Goal: Task Accomplishment & Management: Manage account settings

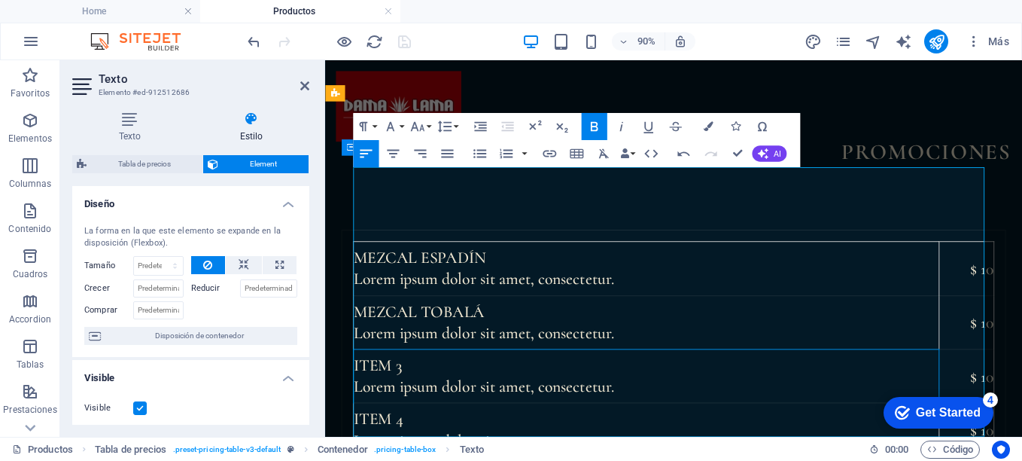
scroll to position [56, 0]
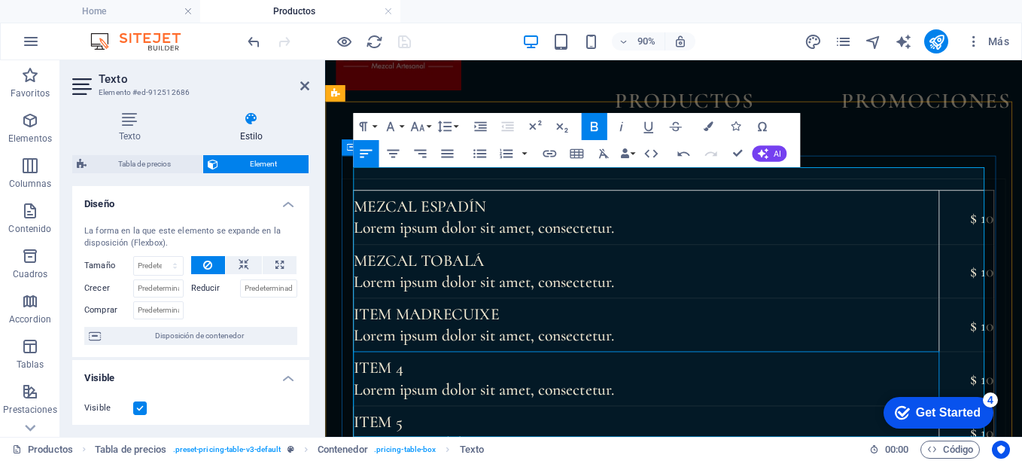
click at [457, 385] on td "Item 4 Lorem ipsum dolor sit amet, consectetur." at bounding box center [682, 414] width 651 height 59
click at [396, 332] on strong "Item MADRECUIXE" at bounding box center [438, 343] width 162 height 22
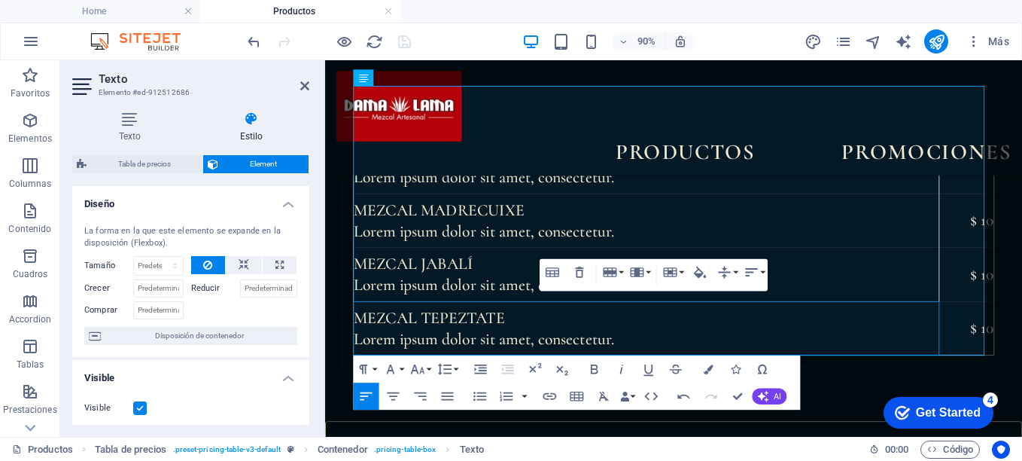
scroll to position [177, 0]
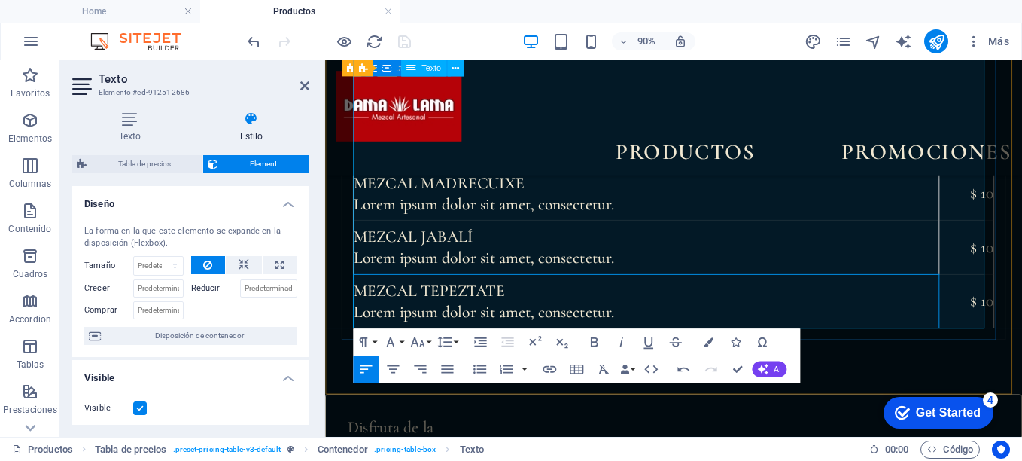
click at [902, 326] on td "MEZCAL TEPEZTATE Lorem ipsum dolor sit amet, consectetur." at bounding box center [682, 327] width 651 height 59
click at [948, 318] on td "MEZCAL TEPEZTATE Lorem ipsum dolor sit amet, consectetur." at bounding box center [682, 327] width 651 height 59
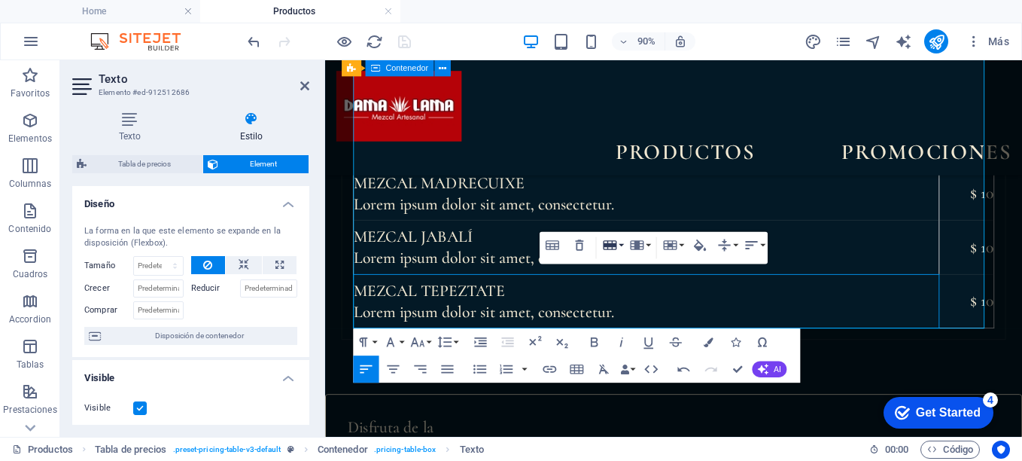
click at [621, 242] on button "Row" at bounding box center [612, 245] width 26 height 27
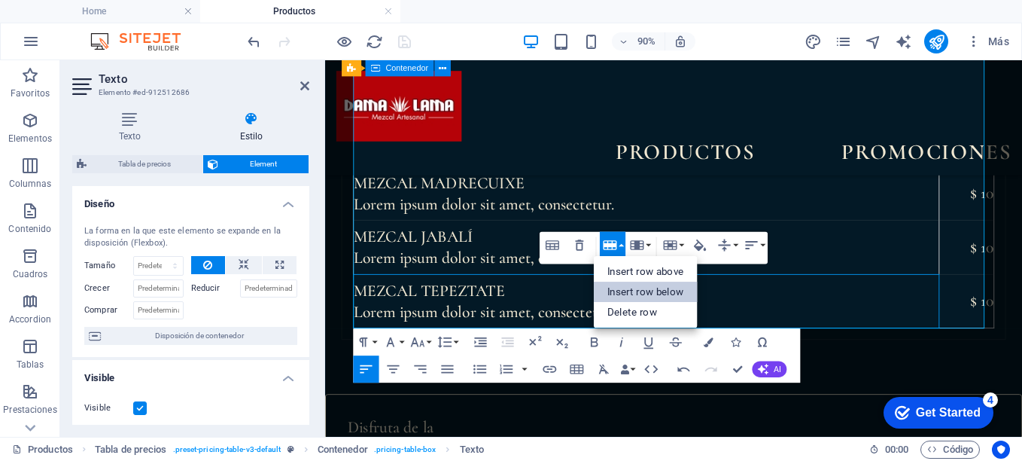
click at [674, 291] on link "Insert row below" at bounding box center [645, 292] width 104 height 20
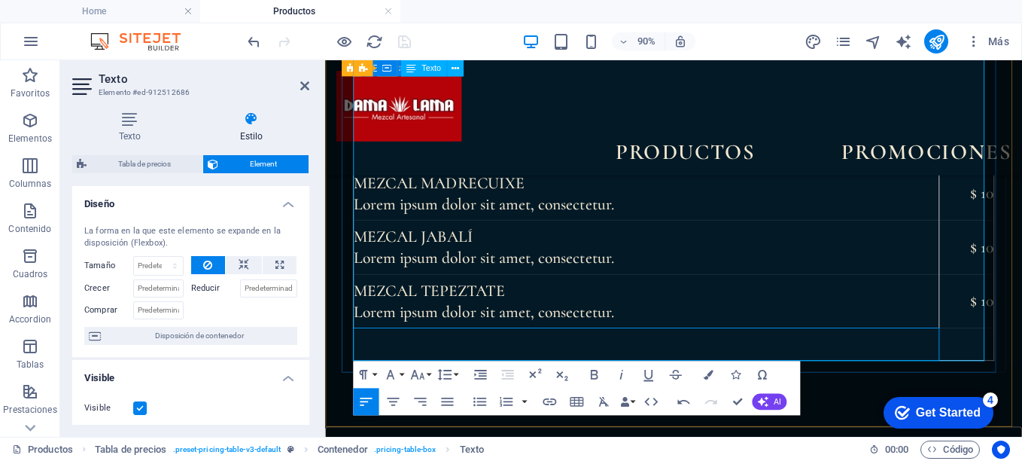
click at [446, 378] on td at bounding box center [682, 376] width 651 height 36
click at [303, 86] on icon at bounding box center [304, 86] width 9 height 12
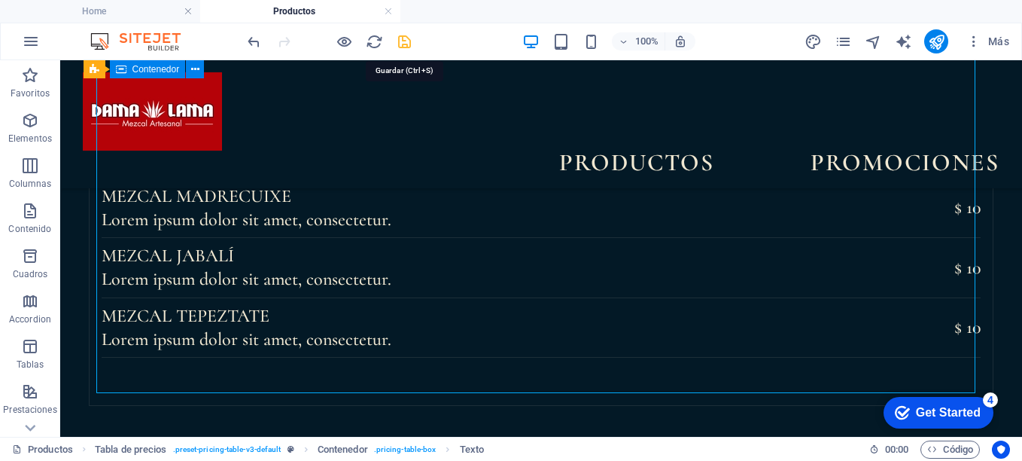
click at [403, 38] on icon "save" at bounding box center [404, 41] width 17 height 17
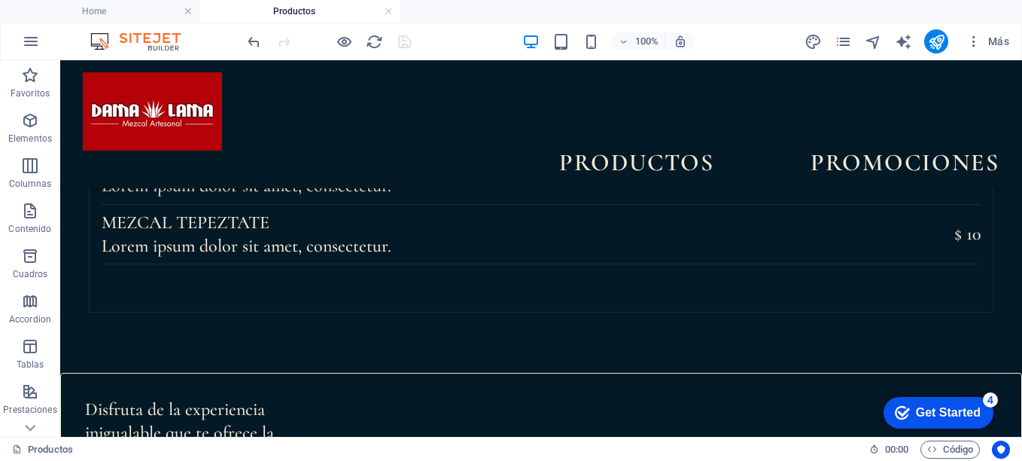
scroll to position [271, 0]
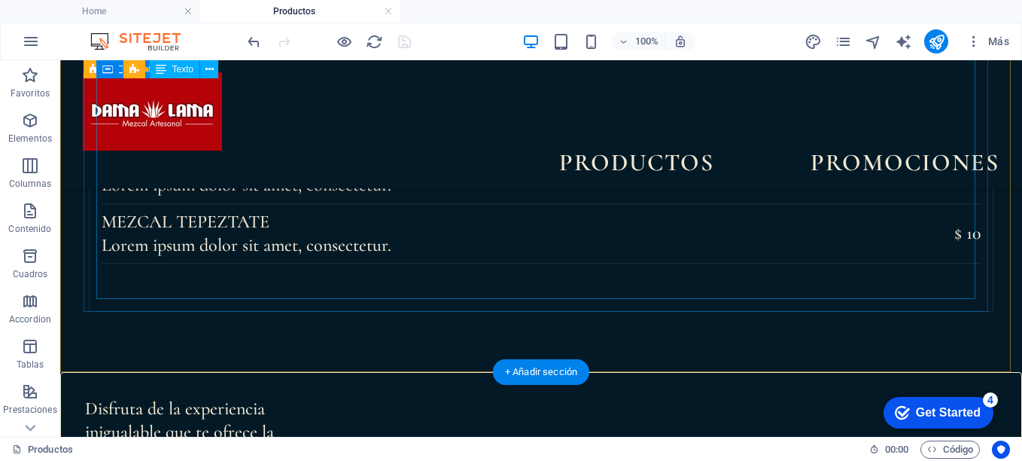
click at [347, 271] on div "Mezcal ESPADÍN Lorem ipsum dolor sit amet, consectetur. $ 10 MEZCAL TOBALÁ Lore…" at bounding box center [541, 132] width 879 height 334
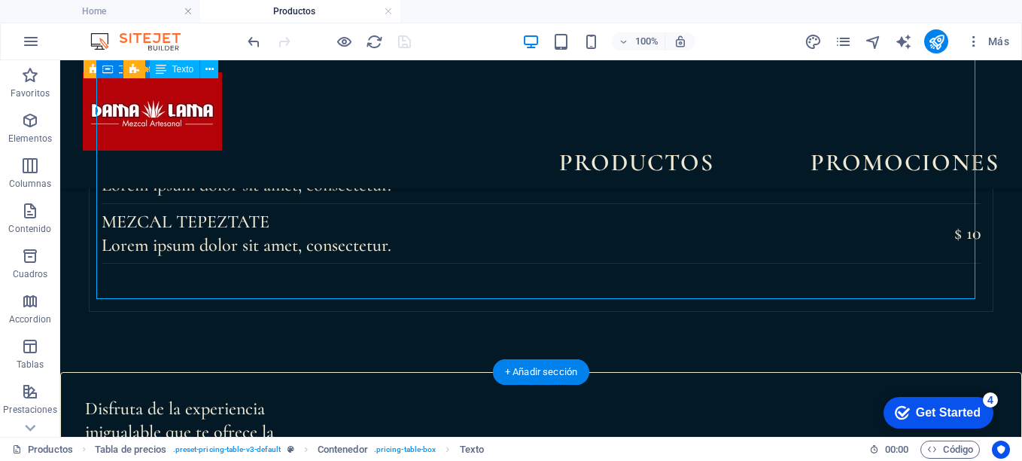
click at [220, 278] on div "Mezcal ESPADÍN Lorem ipsum dolor sit amet, consectetur. $ 10 MEZCAL TOBALÁ Lore…" at bounding box center [541, 132] width 879 height 334
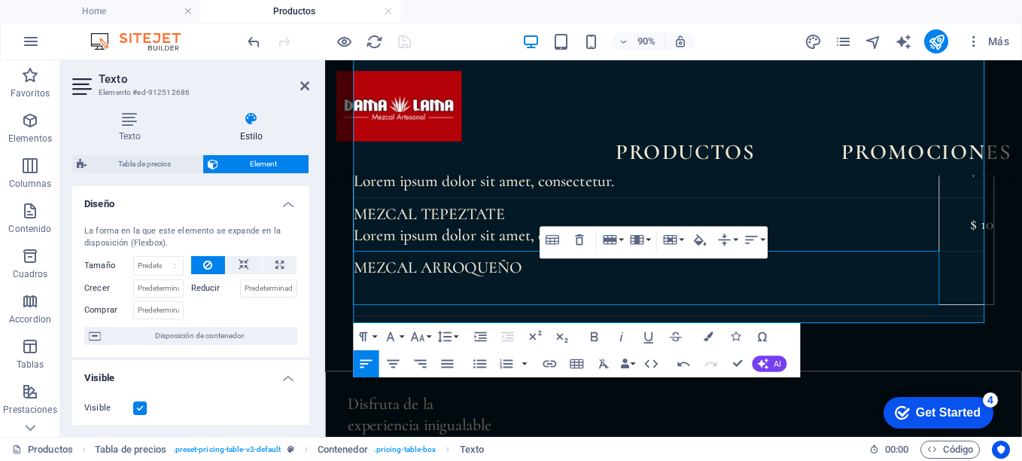
scroll to position [274, 0]
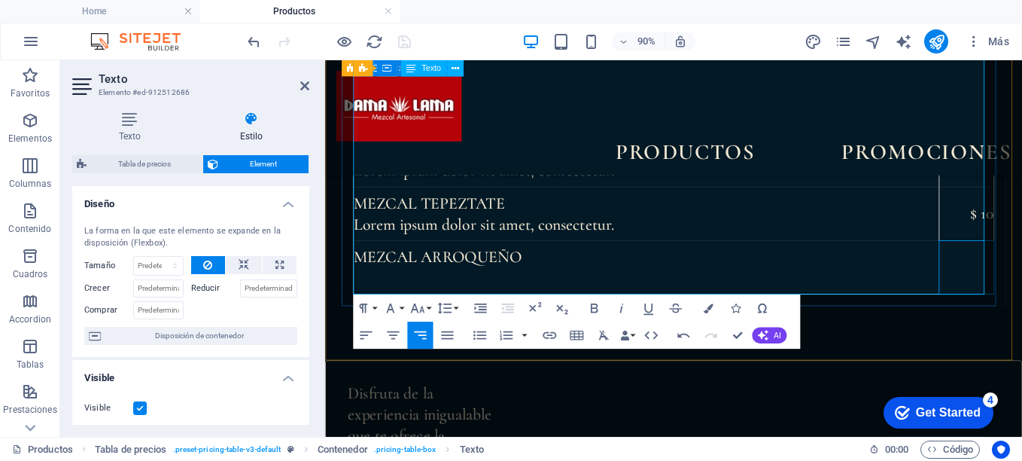
click at [1021, 275] on td at bounding box center [1038, 289] width 61 height 59
click at [302, 86] on icon at bounding box center [304, 86] width 9 height 12
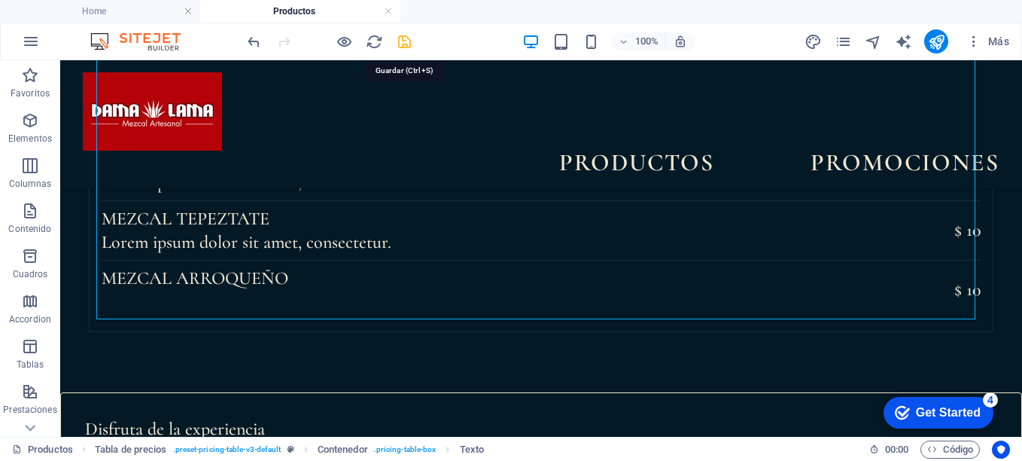
click at [403, 42] on icon "save" at bounding box center [404, 41] width 17 height 17
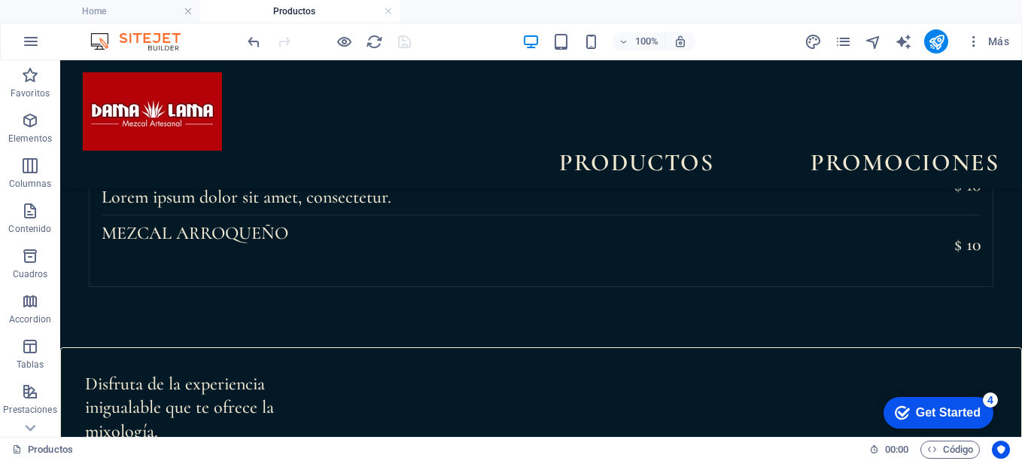
scroll to position [331, 0]
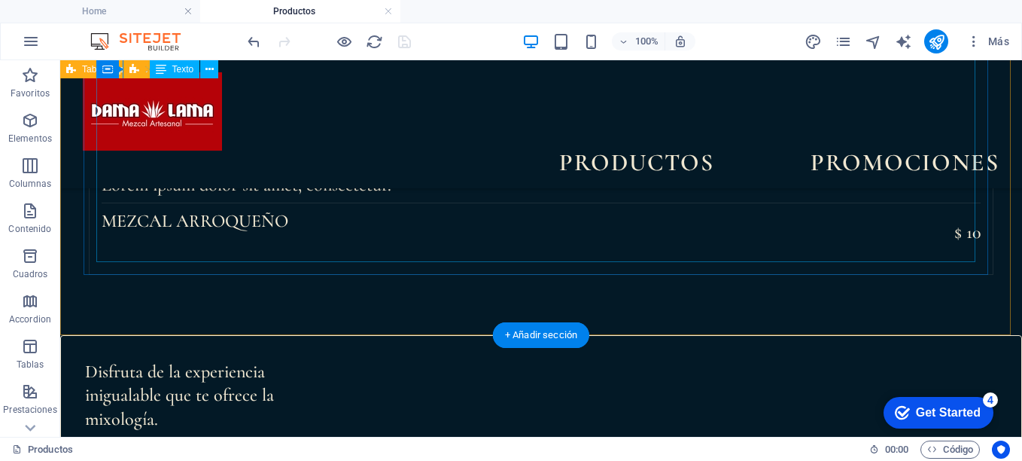
click at [180, 240] on div "Mezcal ESPADÍN Lorem ipsum dolor sit amet, consectetur. $ 10 MEZCAL TOBALÁ Lore…" at bounding box center [541, 83] width 879 height 358
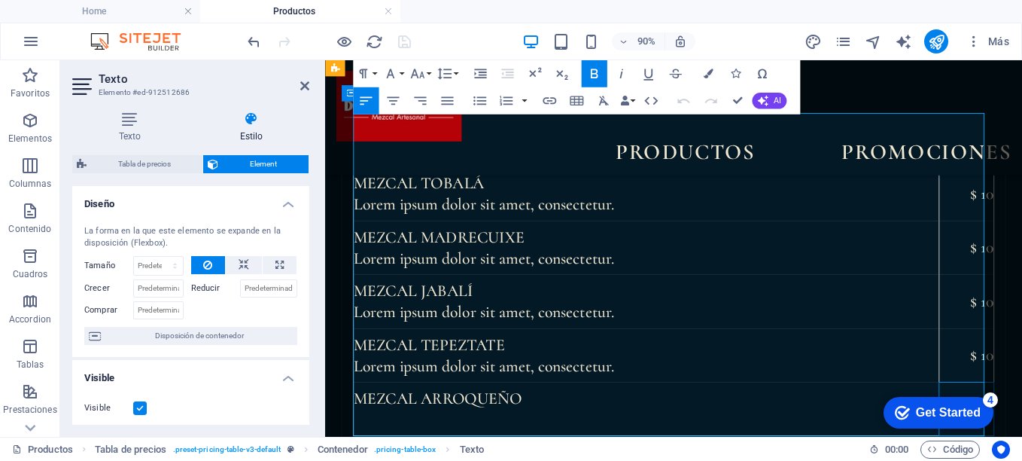
scroll to position [0, 0]
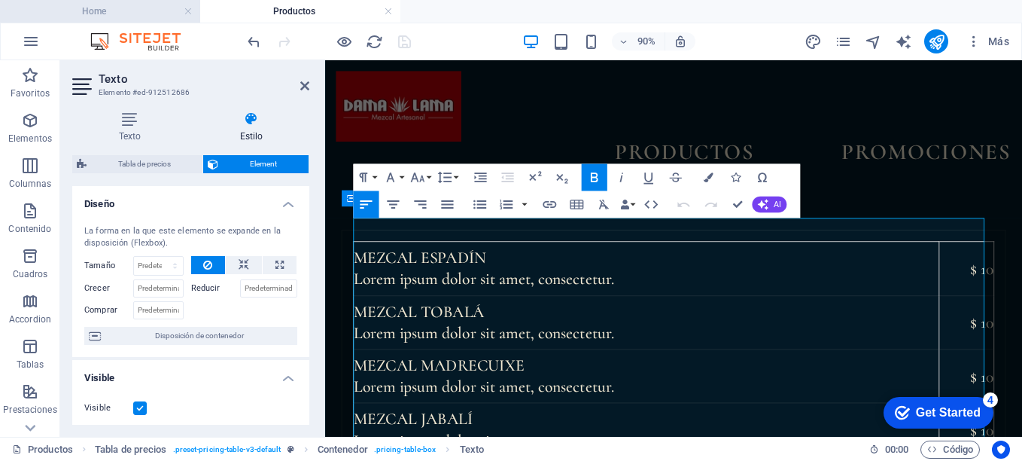
click at [126, 17] on h4 "Home" at bounding box center [100, 11] width 200 height 17
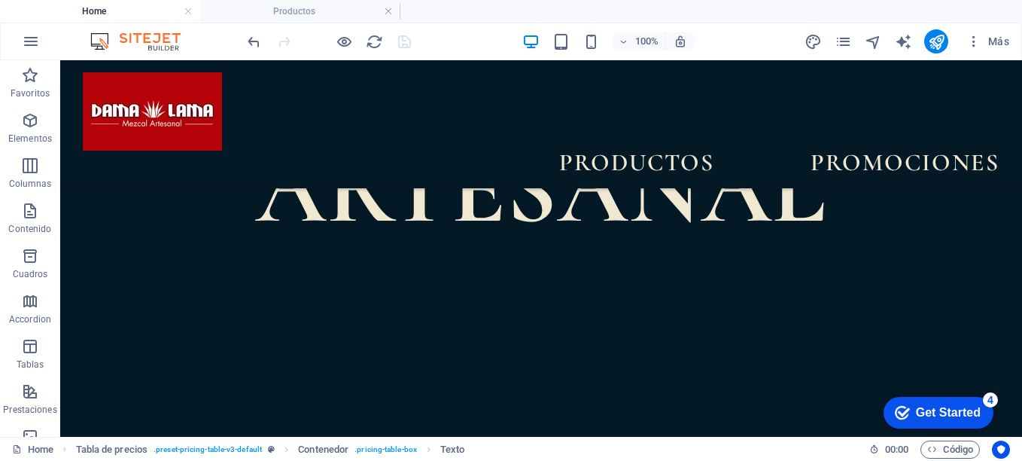
scroll to position [792, 0]
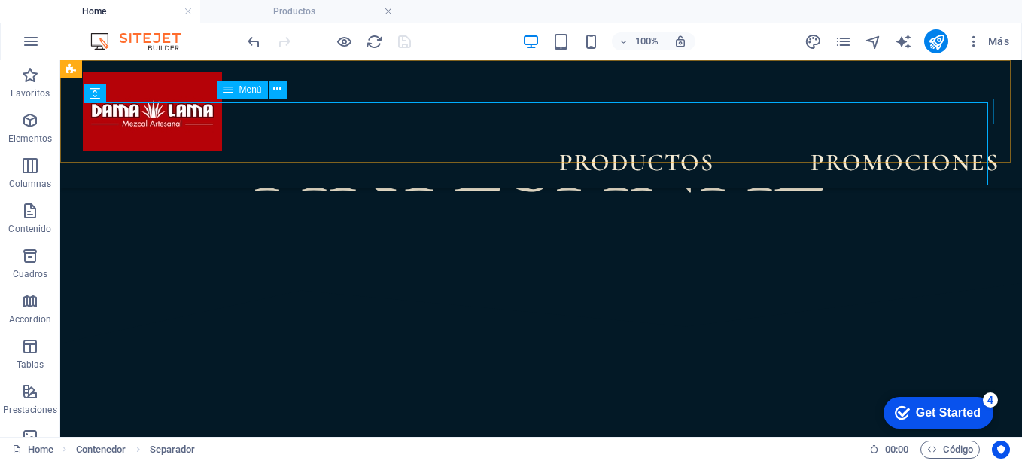
click at [631, 151] on nav "PRODUCTOS PROMOCIONES" at bounding box center [541, 164] width 917 height 26
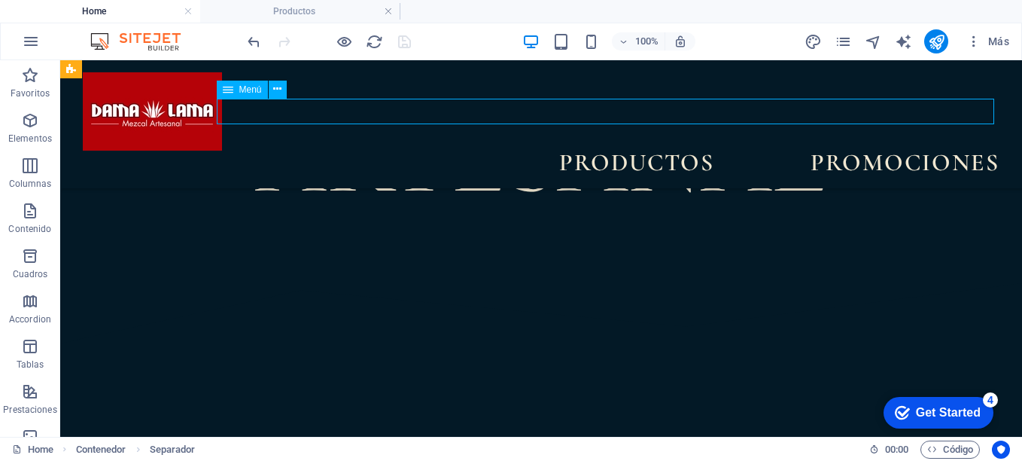
click at [631, 151] on nav "PRODUCTOS PROMOCIONES" at bounding box center [541, 164] width 917 height 26
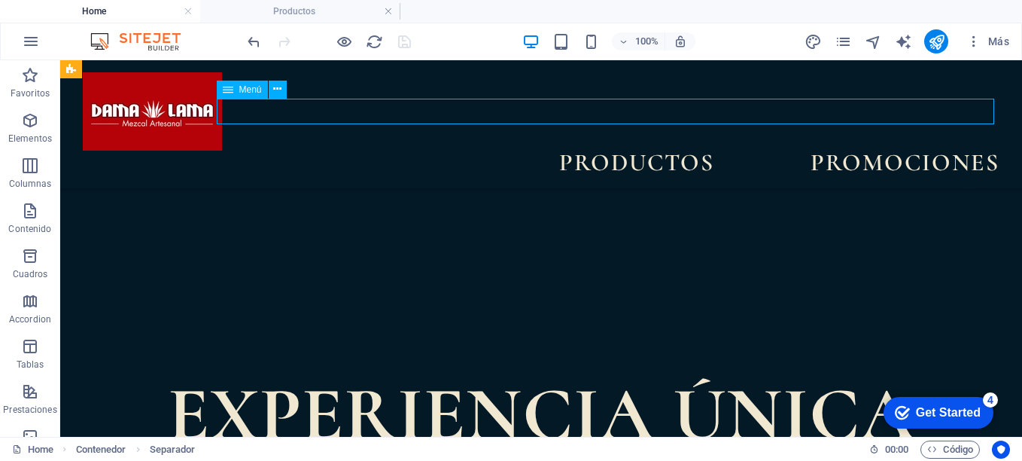
select select
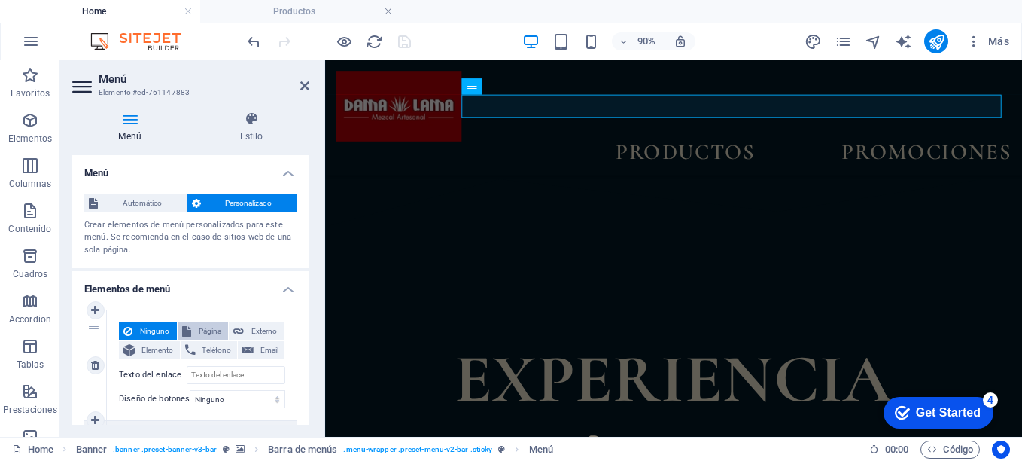
click at [208, 328] on span "Página" at bounding box center [210, 331] width 29 height 18
select select
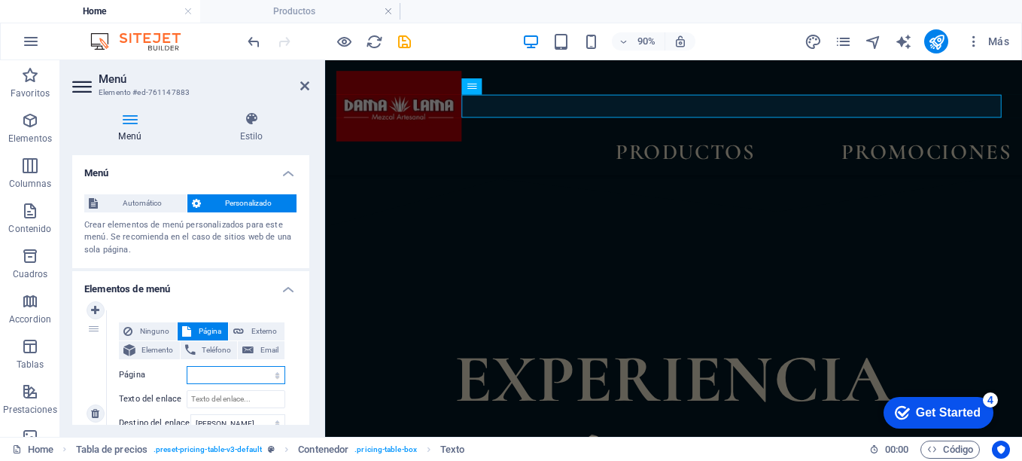
click at [213, 373] on select "Home Productos Nueva página Nueva página 1" at bounding box center [236, 375] width 99 height 18
select select "1"
click at [187, 366] on select "Home Productos Nueva página Nueva página 1" at bounding box center [236, 375] width 99 height 18
select select
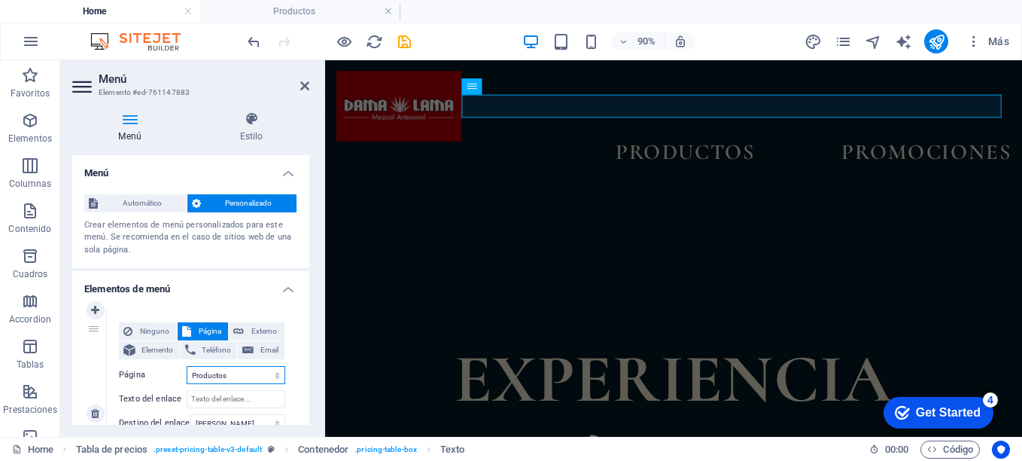
select select
click at [403, 49] on icon "save" at bounding box center [404, 41] width 17 height 17
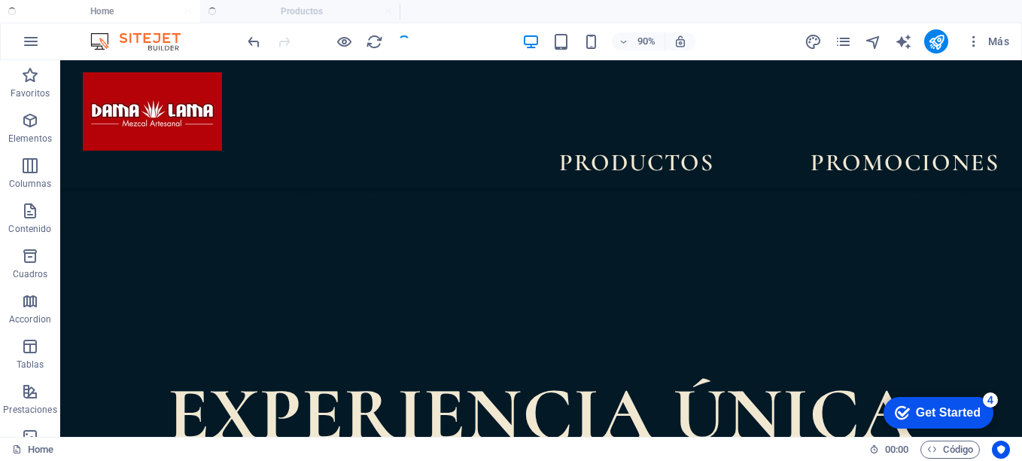
scroll to position [792, 0]
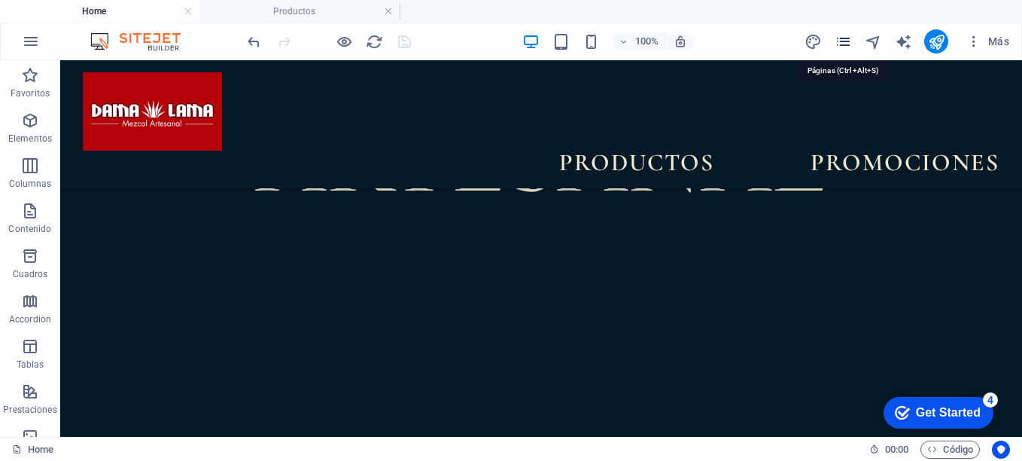
click at [841, 46] on icon "pages" at bounding box center [843, 41] width 17 height 17
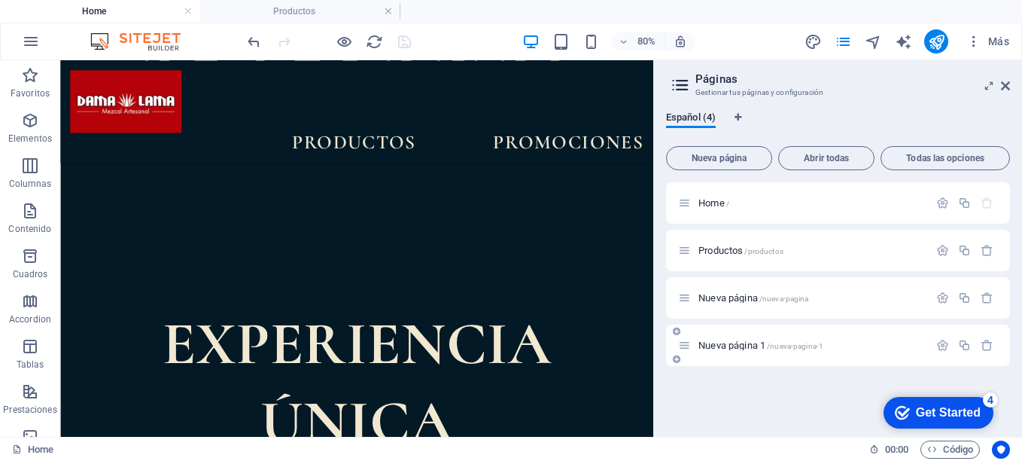
click at [732, 345] on span "Nueva página 1 /nueva-pagina-1" at bounding box center [760, 344] width 125 height 11
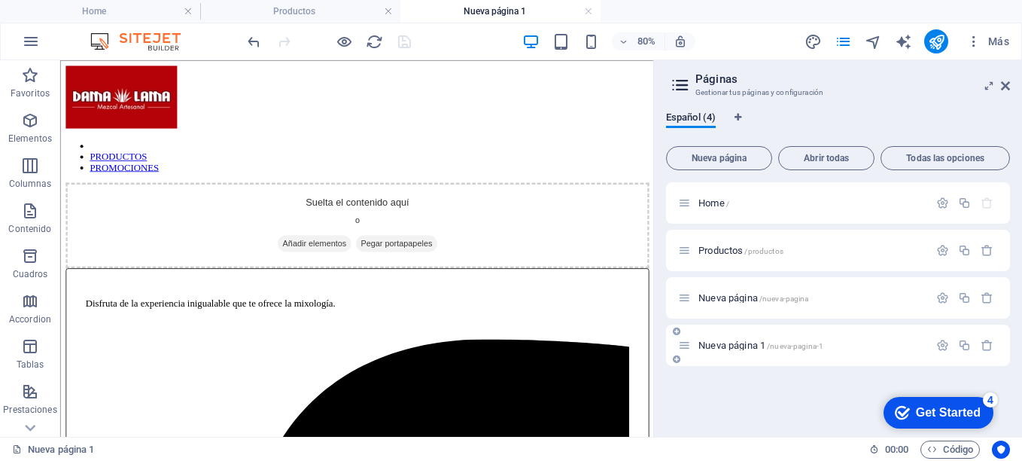
scroll to position [0, 0]
click at [986, 348] on icon "button" at bounding box center [987, 345] width 13 height 13
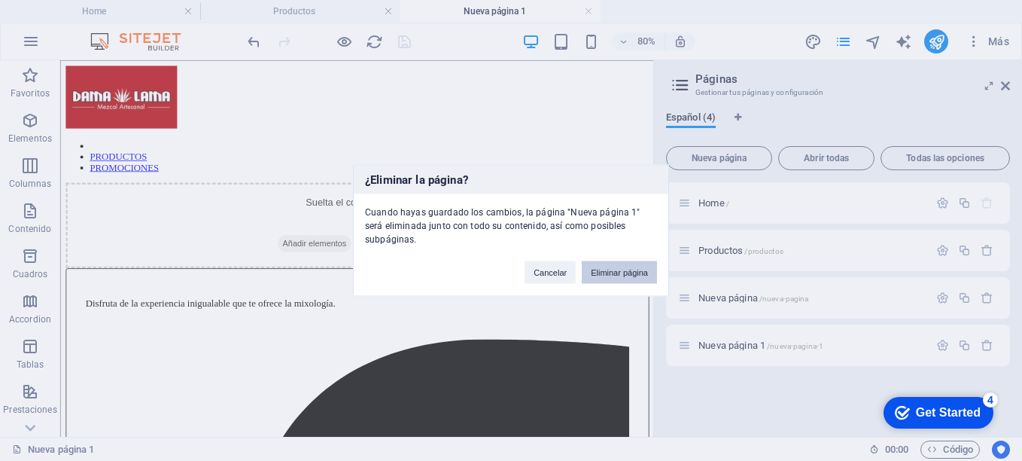
click at [637, 269] on button "Eliminar página" at bounding box center [619, 272] width 75 height 23
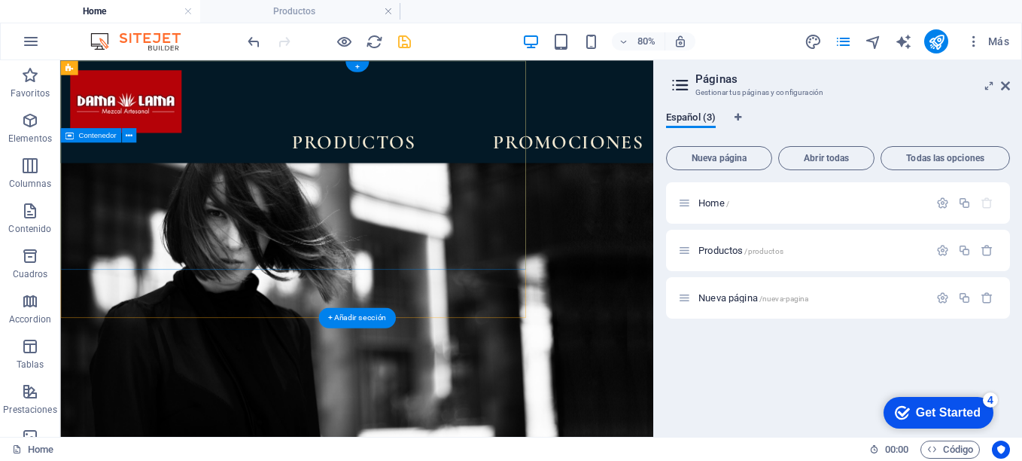
scroll to position [890, 0]
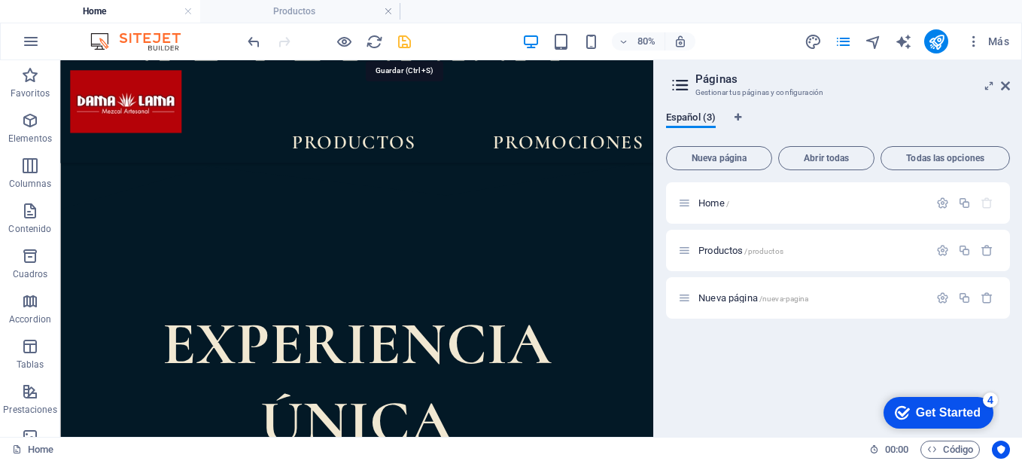
click at [402, 41] on icon "save" at bounding box center [404, 41] width 17 height 17
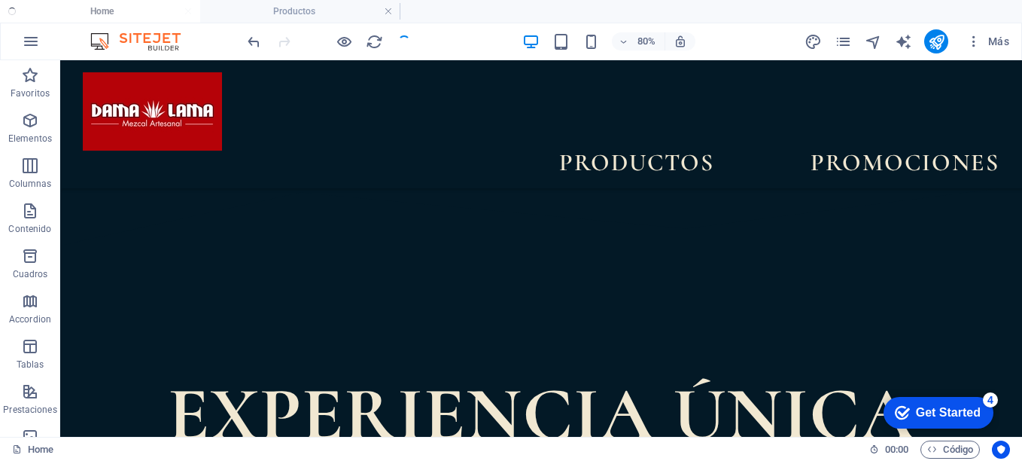
scroll to position [792, 0]
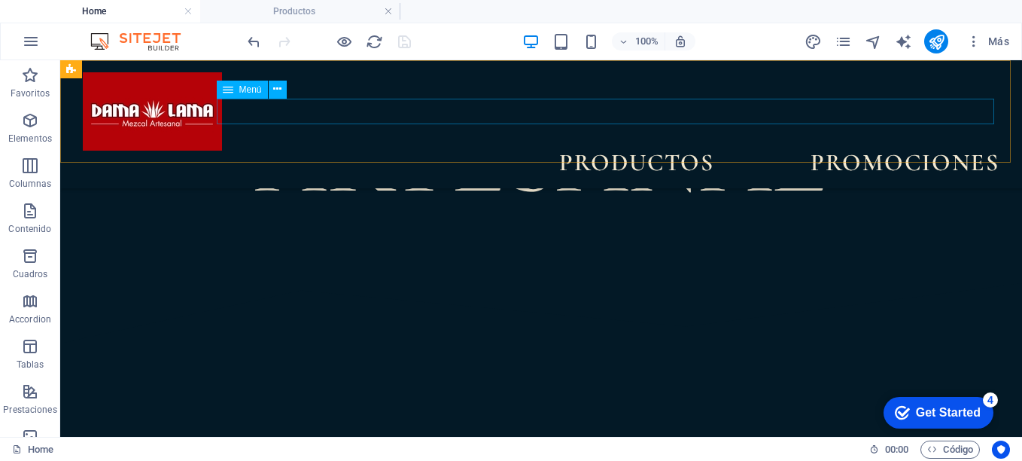
click at [644, 151] on nav "PRODUCTOS PROMOCIONES" at bounding box center [541, 164] width 917 height 26
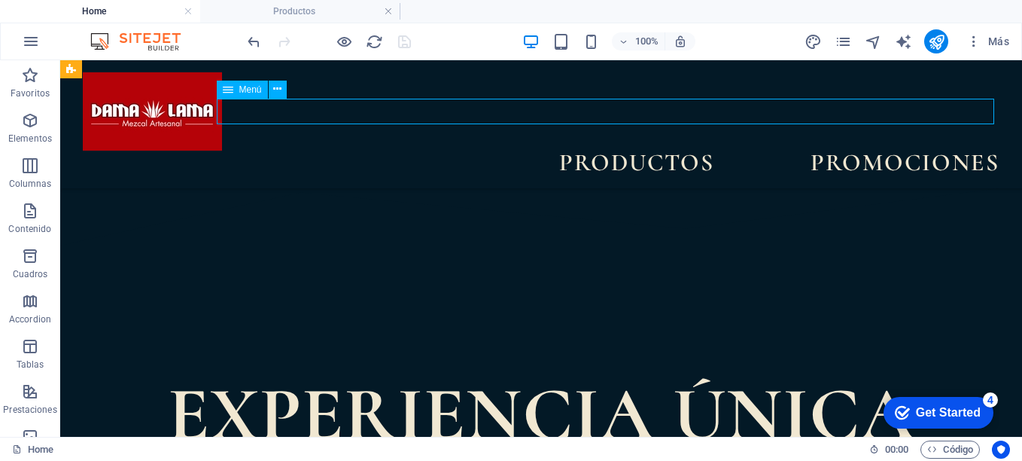
select select "1"
select select
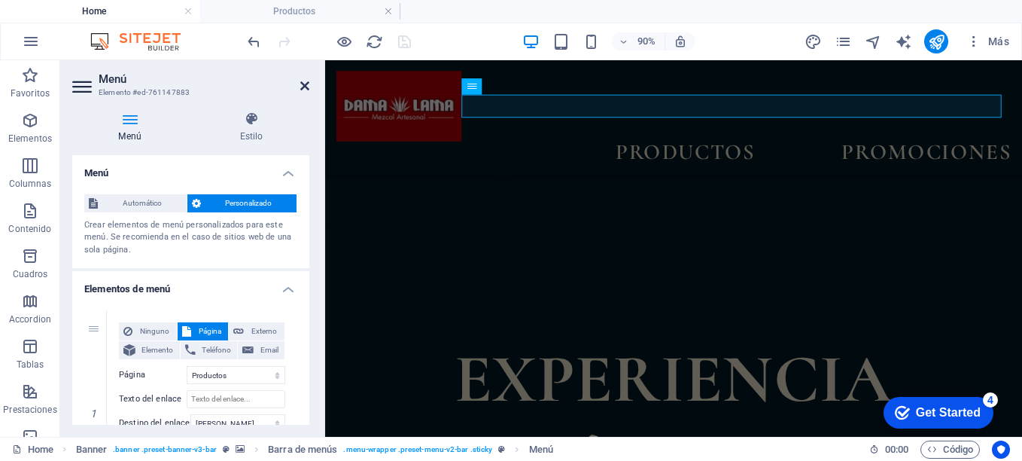
click at [303, 87] on icon at bounding box center [304, 86] width 9 height 12
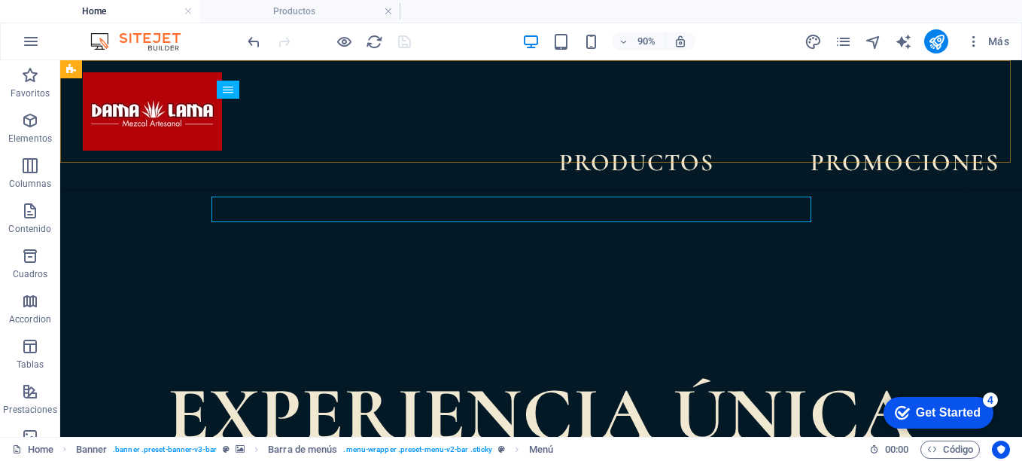
scroll to position [792, 0]
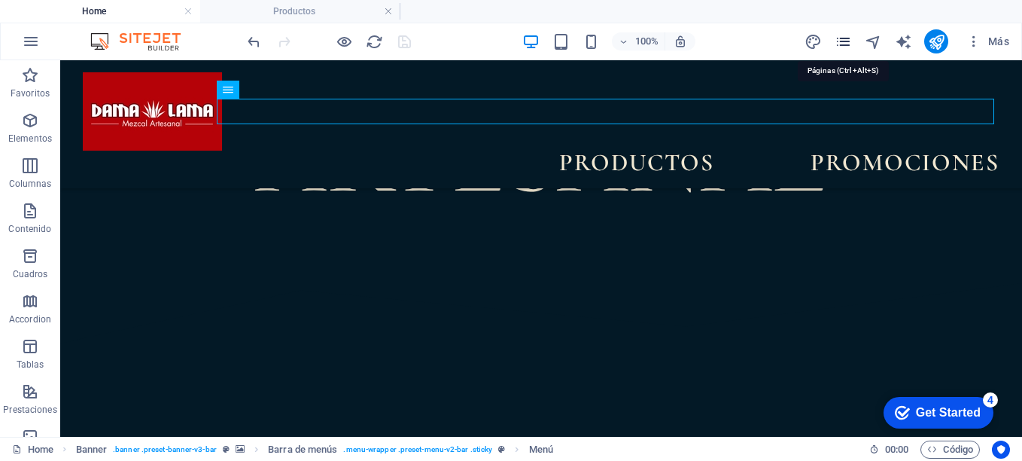
click at [845, 42] on icon "pages" at bounding box center [843, 41] width 17 height 17
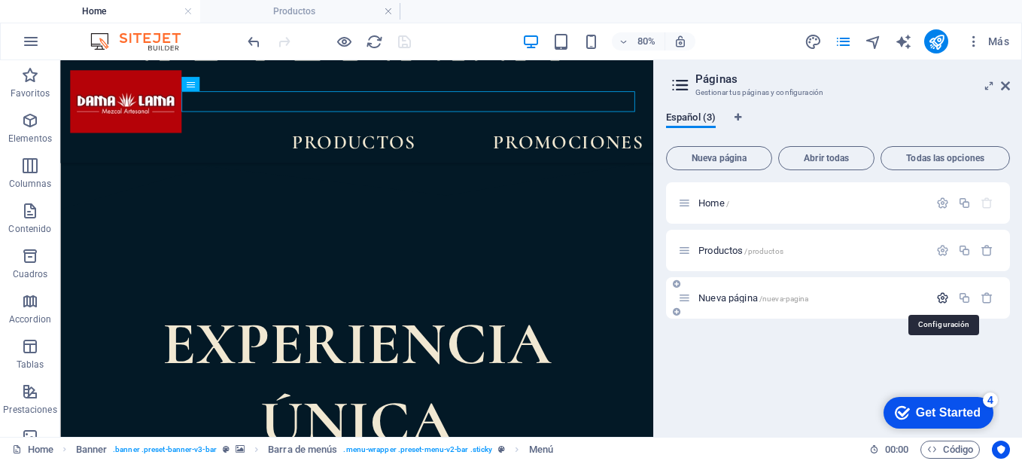
click at [942, 297] on icon "button" at bounding box center [942, 297] width 13 height 13
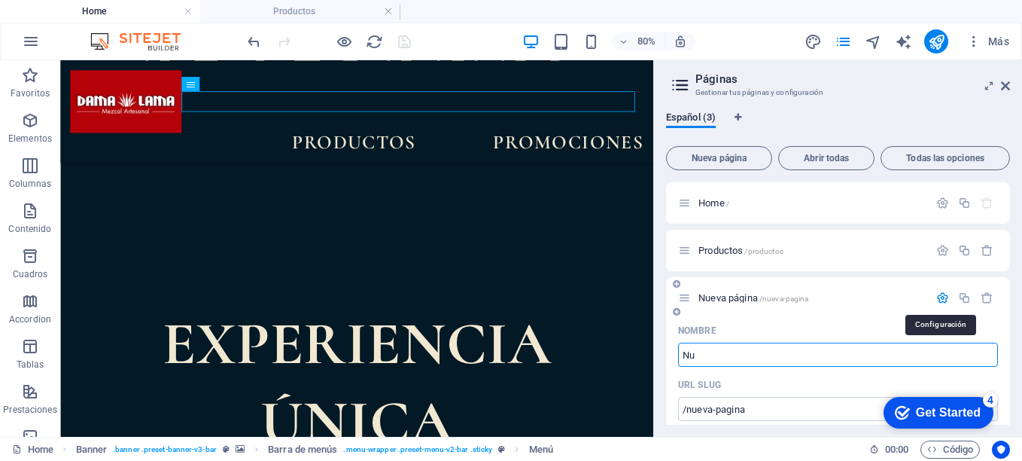
type input "N"
type input "/nueva-pagin"
type input "/"
type input "PROMOC"
type input "/promo"
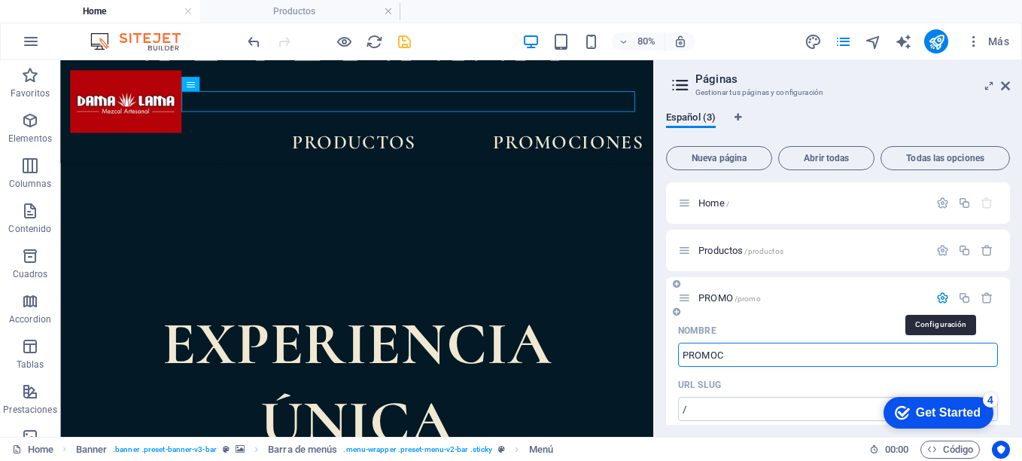
type input "PROMO"
type input "PROMOCIONES"
type input "/promociones"
type input "PROMOCIONES"
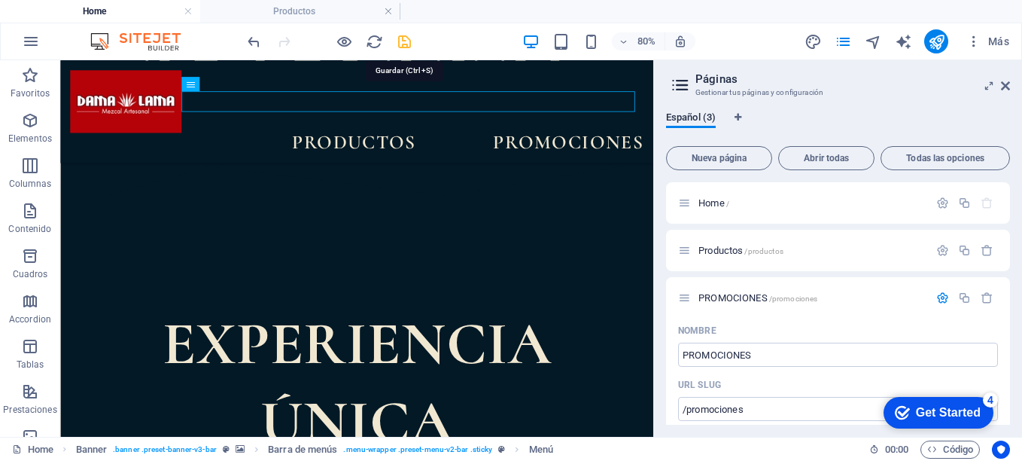
click at [405, 40] on icon "save" at bounding box center [404, 41] width 17 height 17
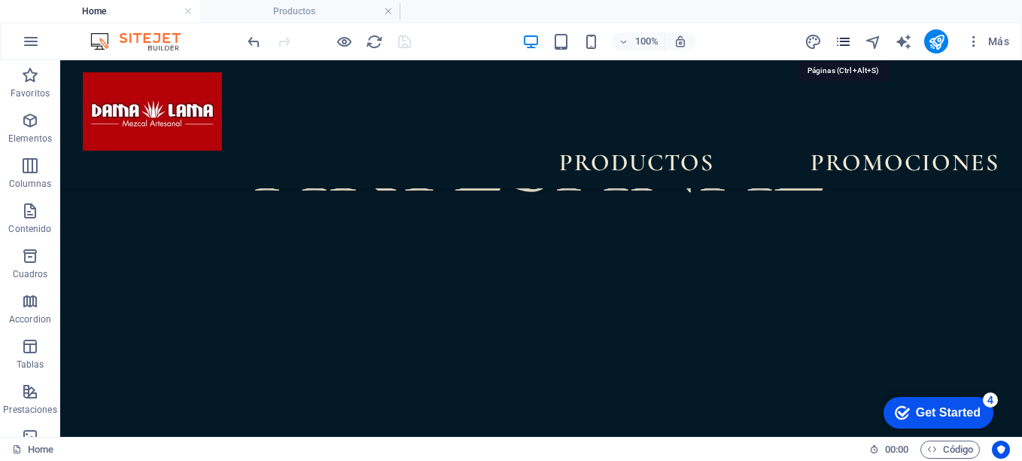
click at [844, 44] on icon "pages" at bounding box center [843, 41] width 17 height 17
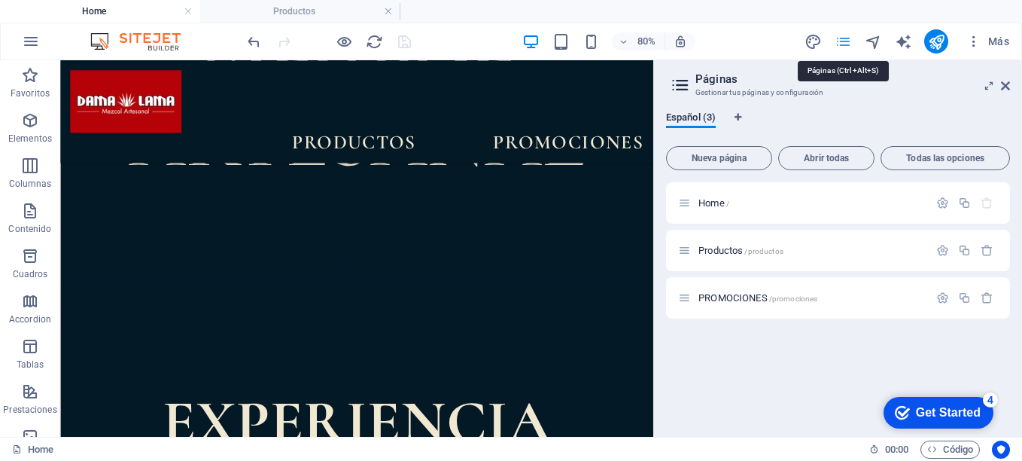
scroll to position [890, 0]
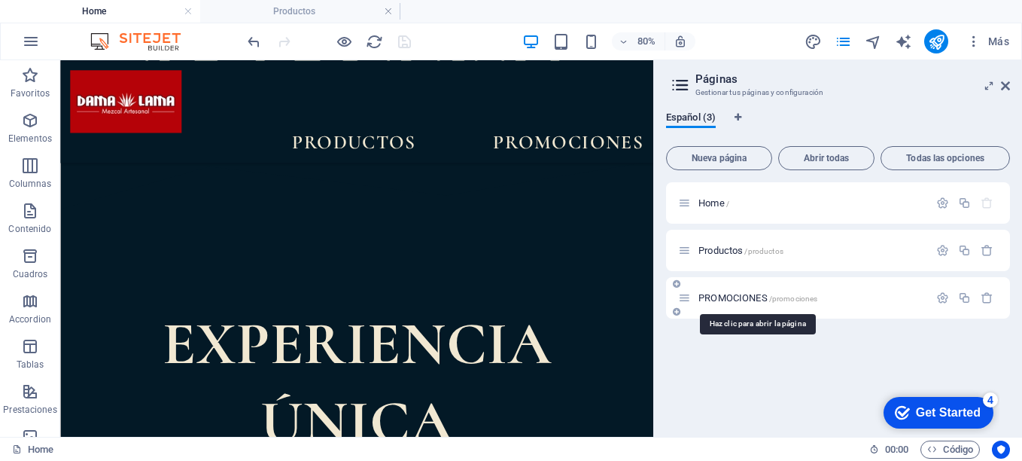
click at [741, 300] on span "PROMOCIONES /promociones" at bounding box center [757, 297] width 119 height 11
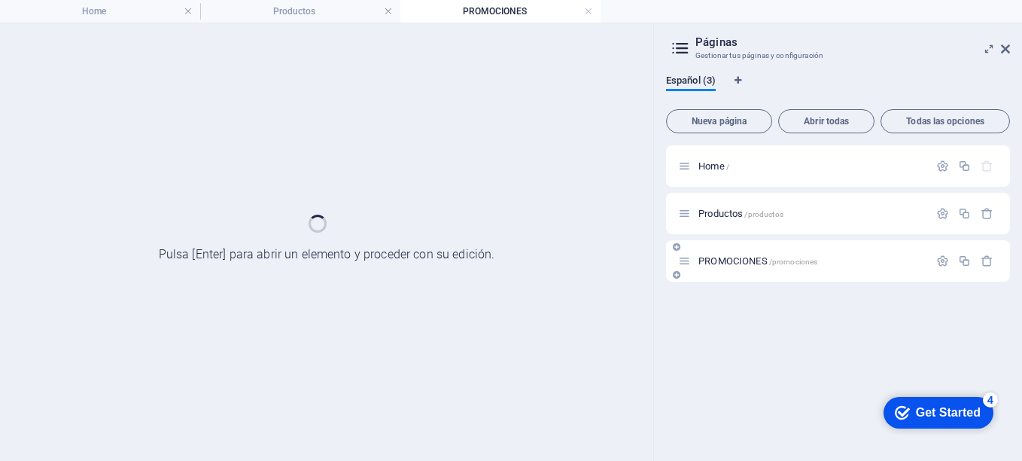
scroll to position [0, 0]
click at [741, 300] on div "Home / Productos /productos PROMOCIONES /promociones" at bounding box center [838, 296] width 344 height 303
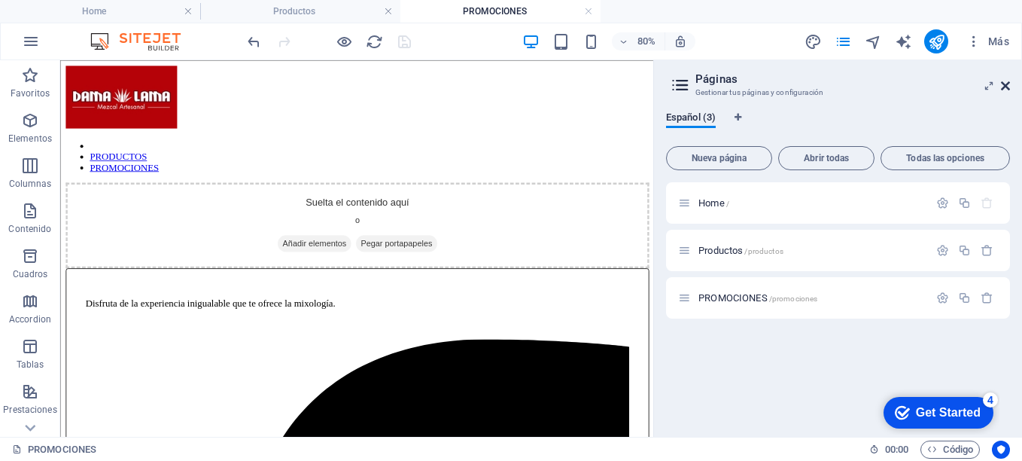
click at [1006, 84] on icon at bounding box center [1005, 86] width 9 height 12
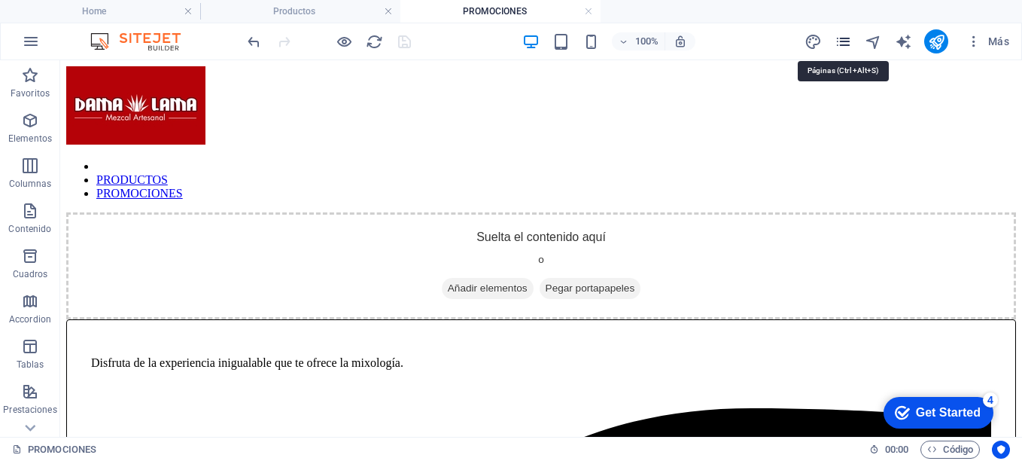
click at [845, 46] on icon "pages" at bounding box center [843, 41] width 17 height 17
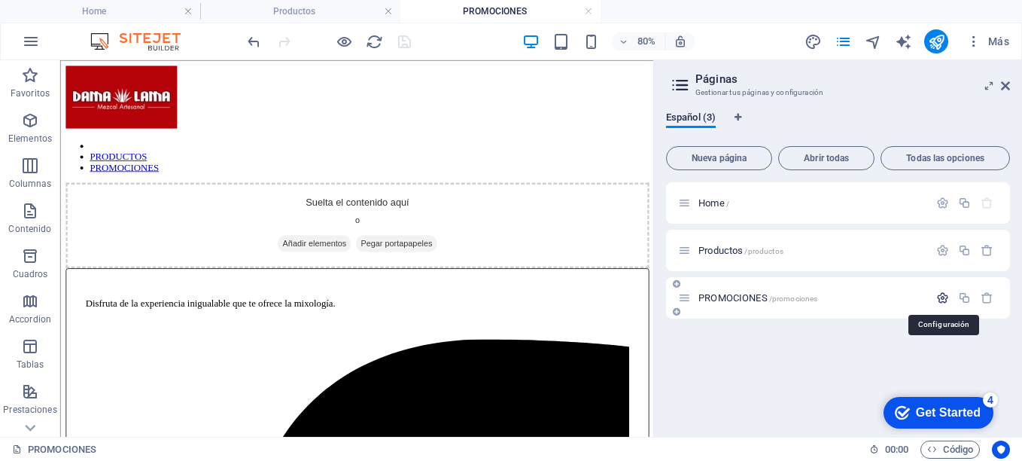
click at [943, 298] on icon "button" at bounding box center [942, 297] width 13 height 13
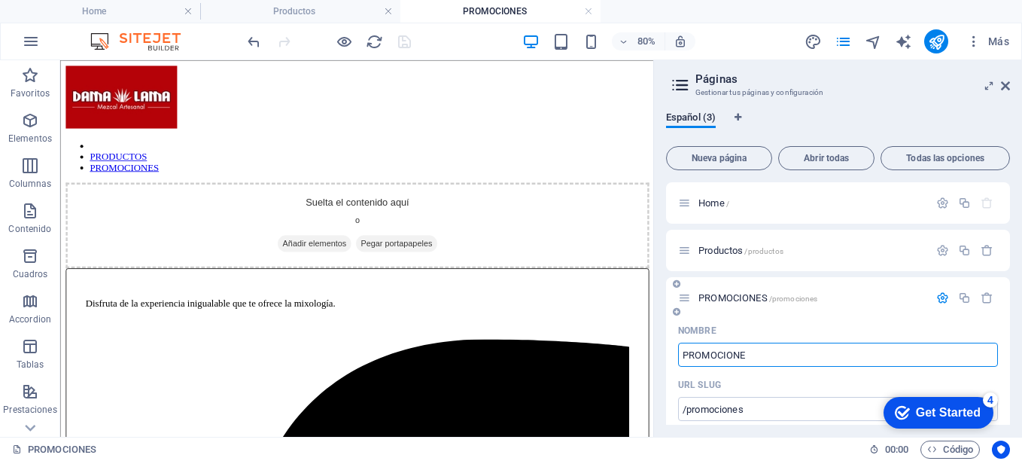
type input "PROMOCIONE"
type input "/promocione"
type input "PROMOCIONE"
type input "P"
type input "/pr"
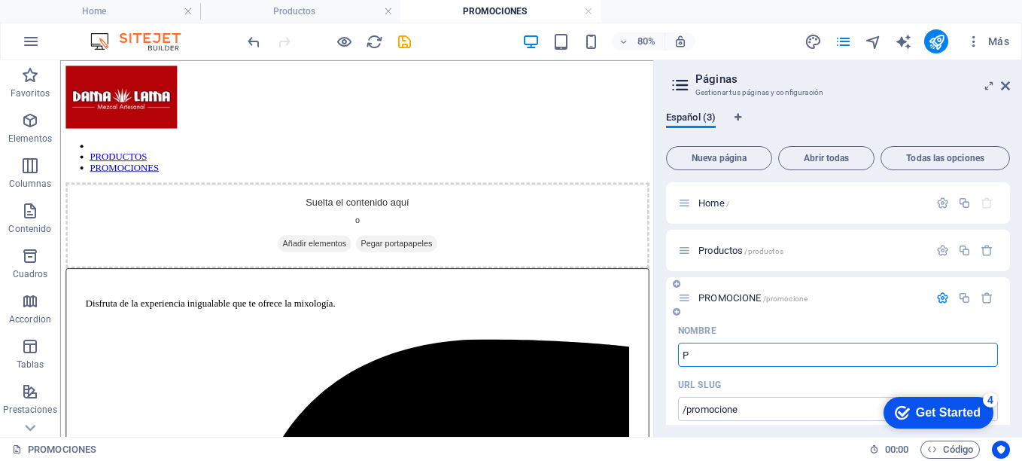
type input "PR"
type input "P"
type input "/p"
type input "P"
type input "Pro"
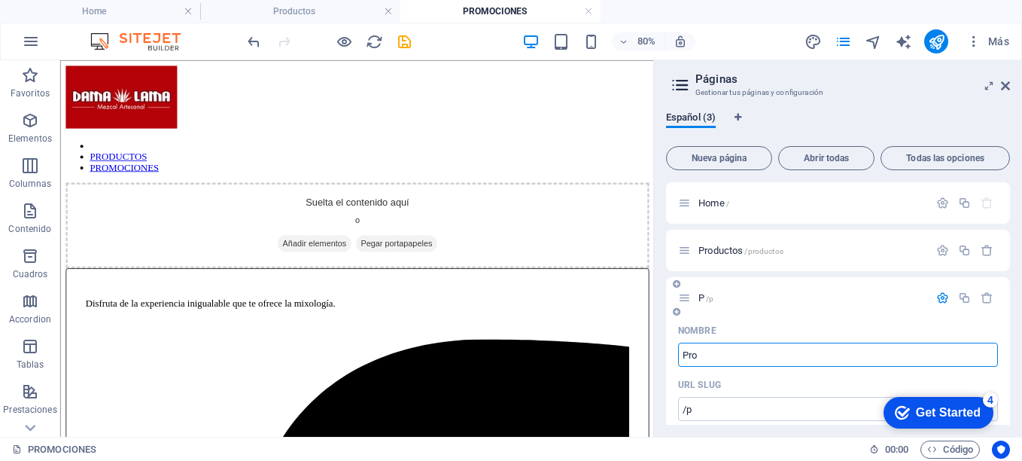
type input "/pr"
type input "Pr"
type input "Promoc"
type input "/promo"
type input "Promo"
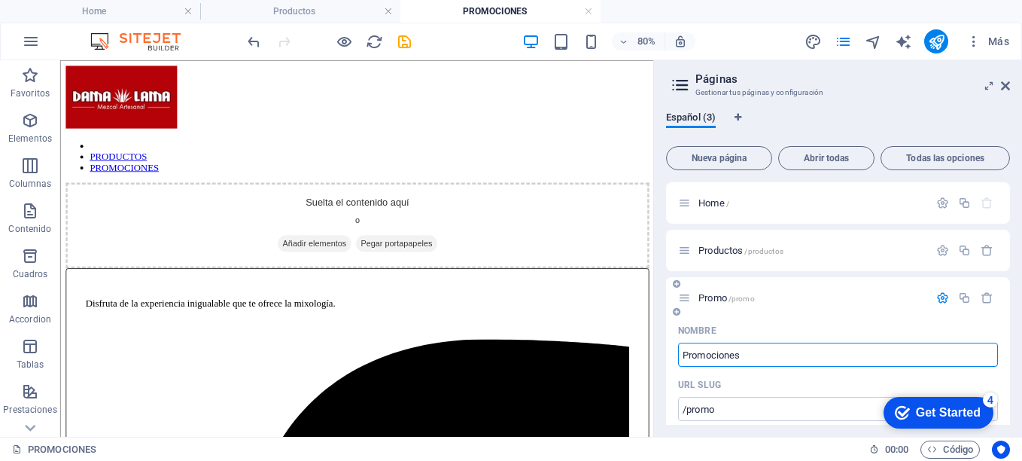
type input "Promociones"
type input "/promociones"
type input "Promociones"
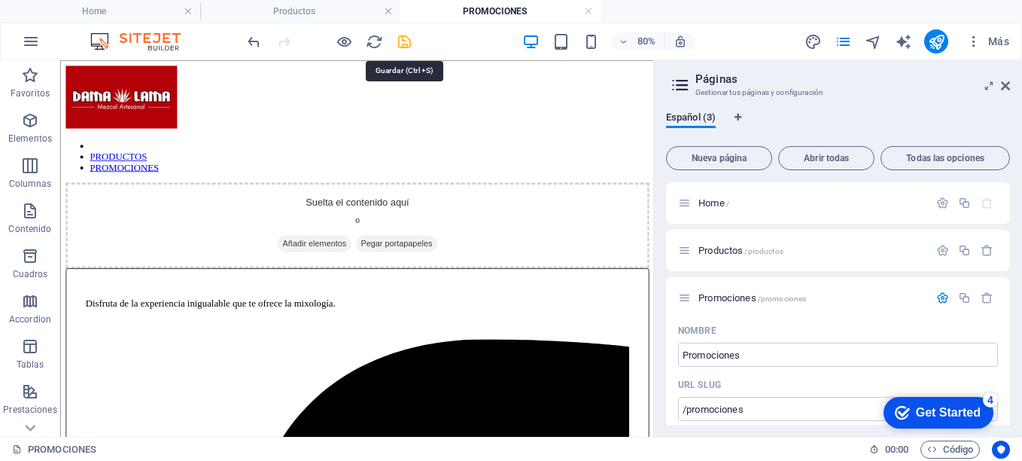
click at [404, 41] on icon "save" at bounding box center [404, 41] width 17 height 17
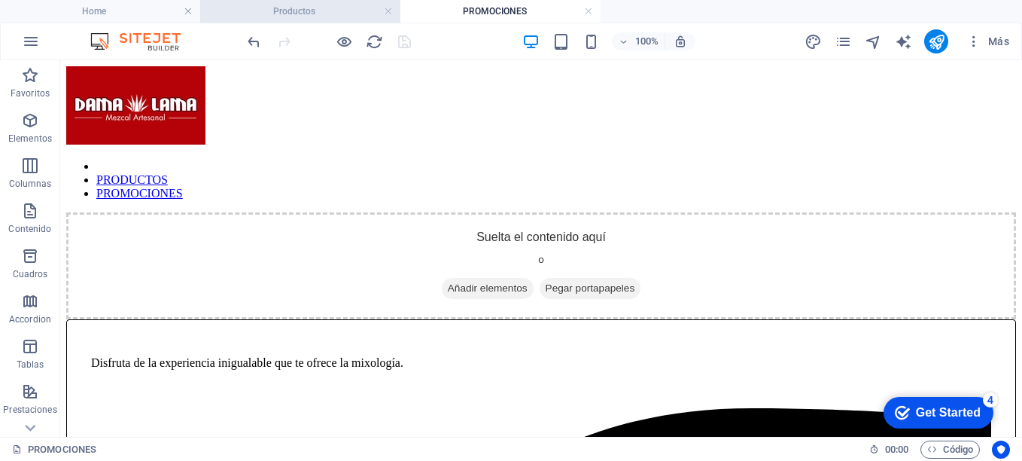
click at [304, 13] on h4 "Productos" at bounding box center [300, 11] width 200 height 17
